Goal: Check status: Check status

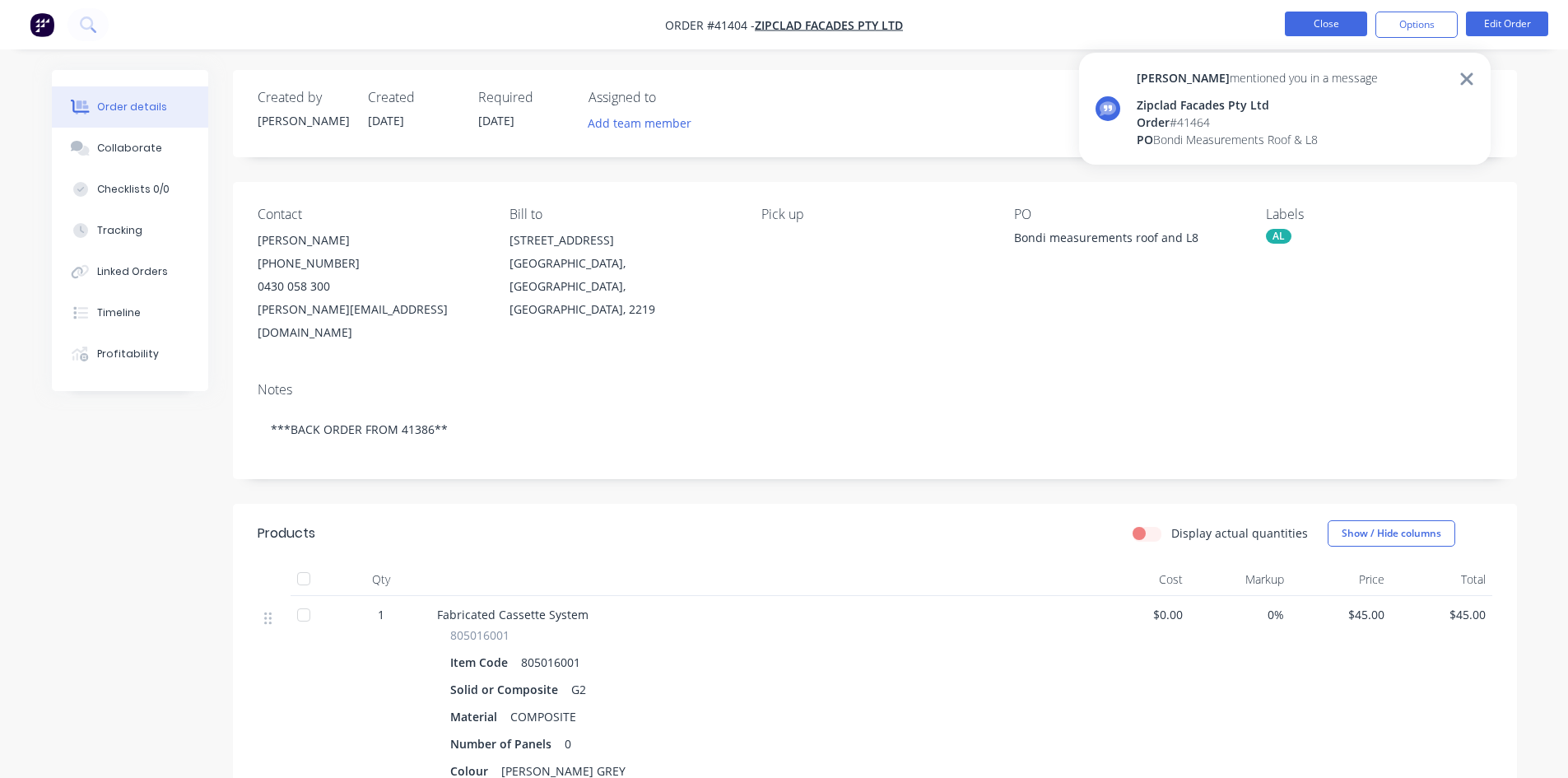
click at [1332, 26] on button "Close" at bounding box center [1326, 24] width 82 height 25
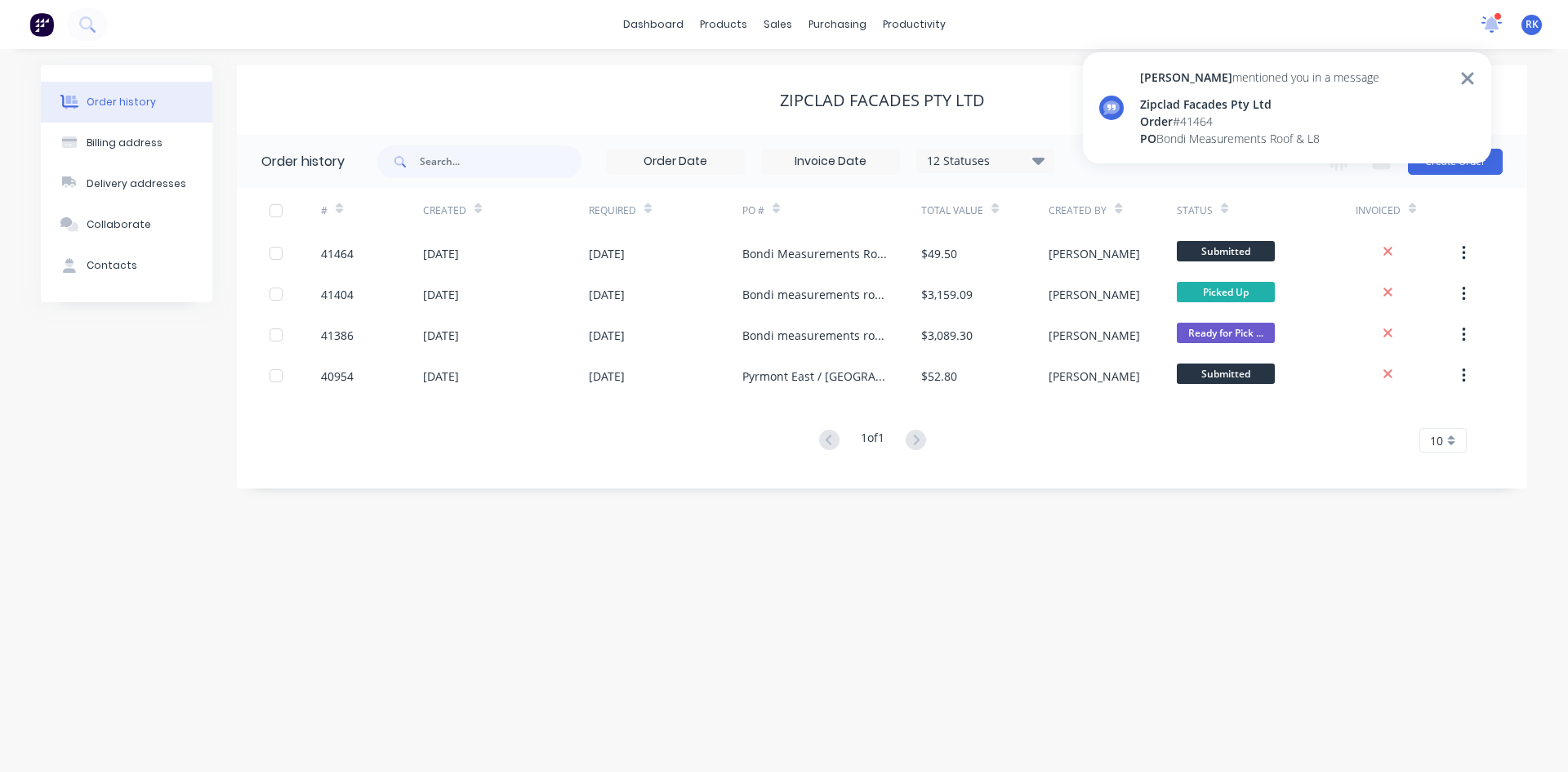
click at [1493, 20] on icon at bounding box center [1491, 22] width 15 height 13
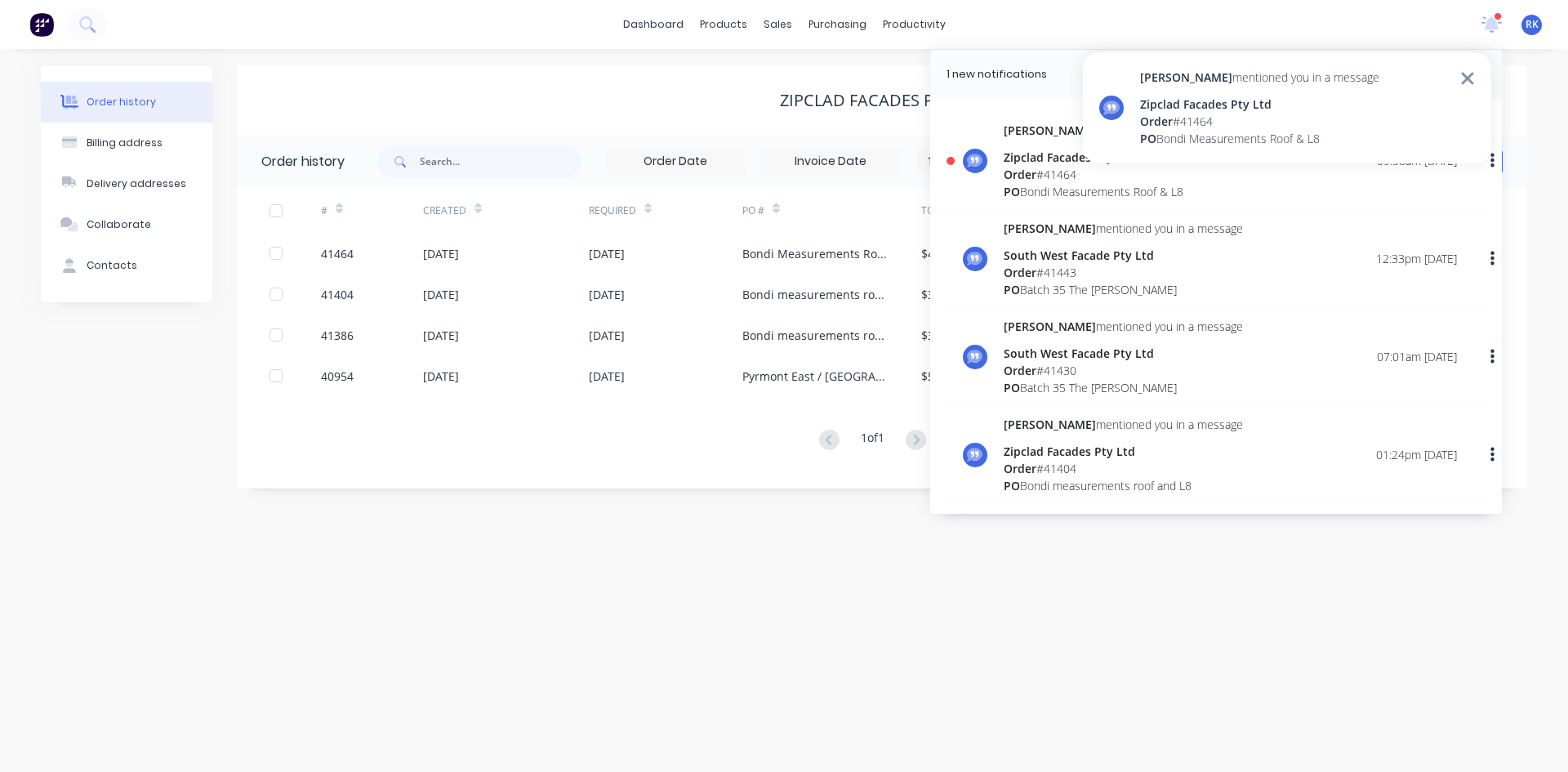
click at [1227, 101] on div "Zipclad Facades Pty Ltd" at bounding box center [1259, 103] width 239 height 17
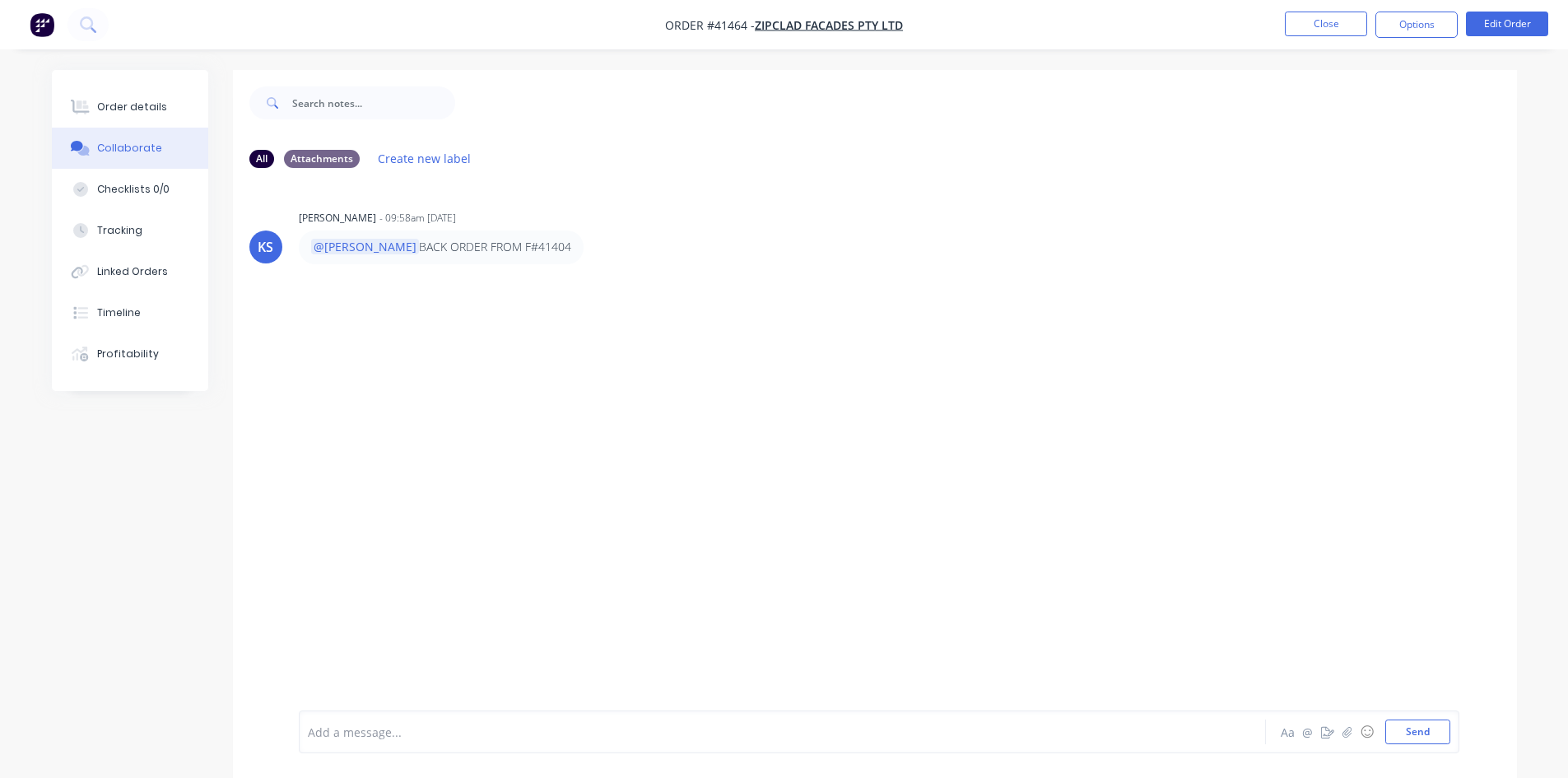
click at [651, 296] on div "KS [PERSON_NAME] - 09:58am [DATE] @[PERSON_NAME] BACK ORDER FROM F#41404" at bounding box center [875, 445] width 1284 height 530
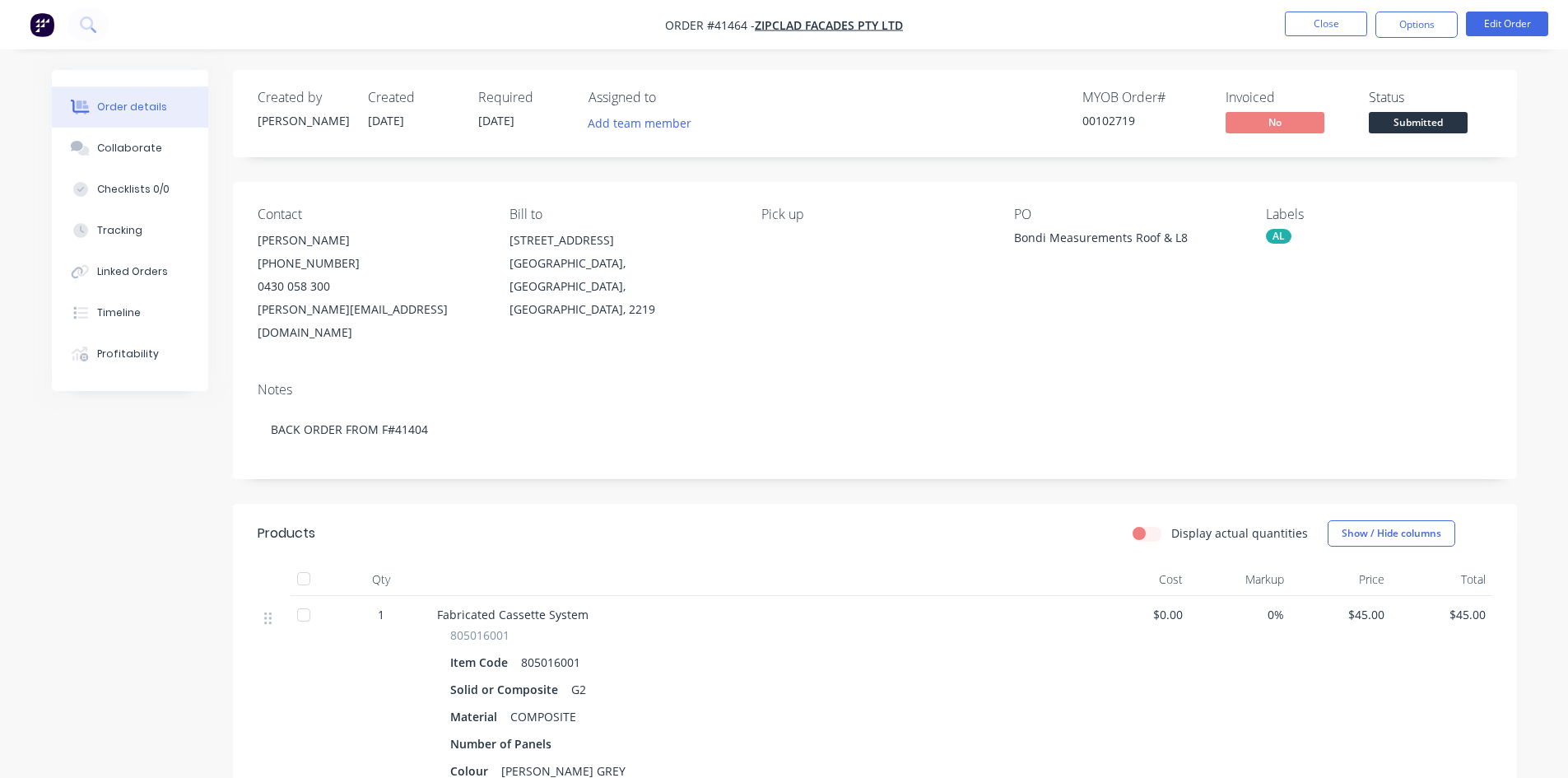
scroll to position [312, 0]
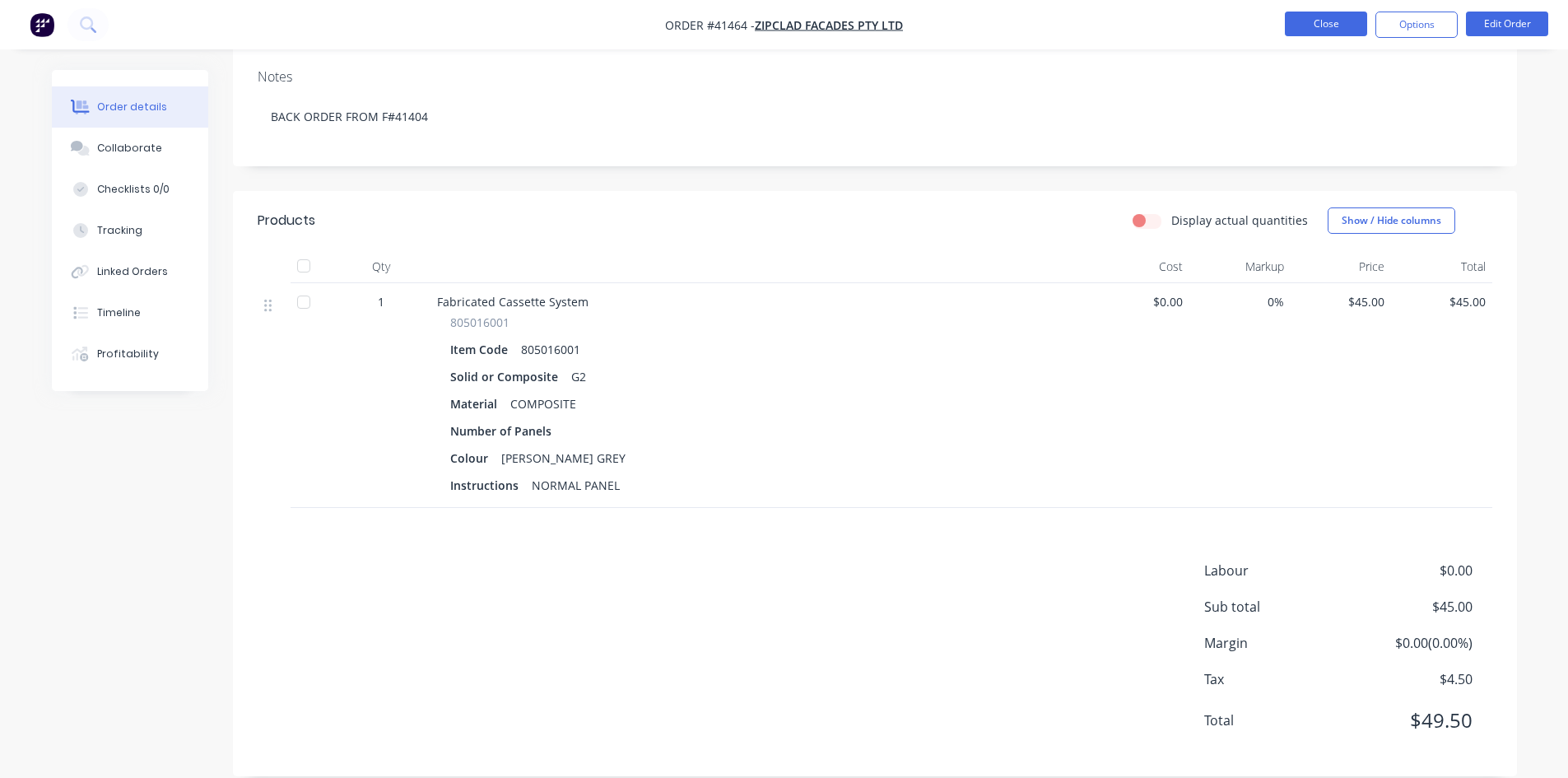
click at [1329, 23] on button "Close" at bounding box center [1326, 24] width 82 height 25
